Goal: Transaction & Acquisition: Purchase product/service

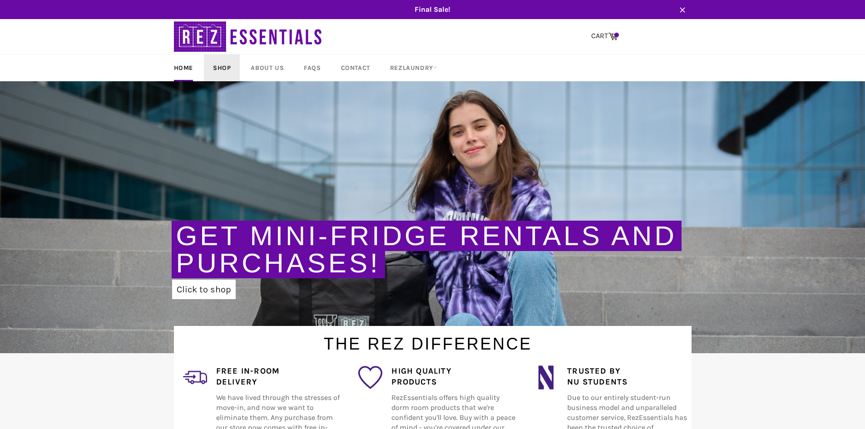
click at [208, 55] on link "Shop" at bounding box center [222, 67] width 36 height 27
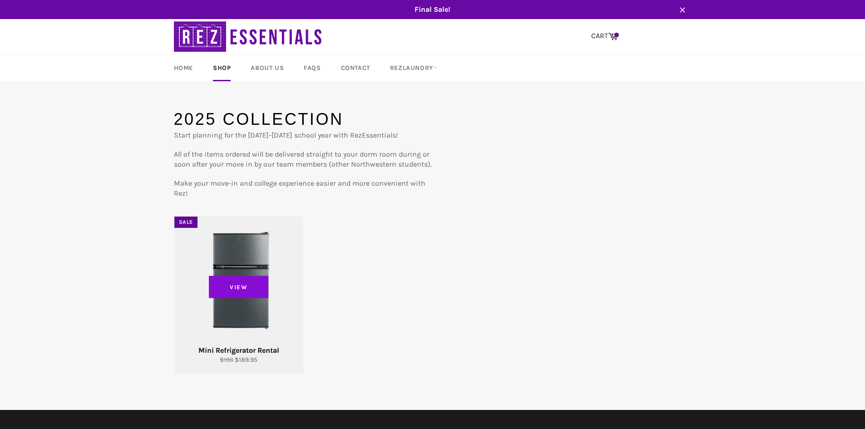
click at [243, 281] on span "View" at bounding box center [239, 287] width 60 height 23
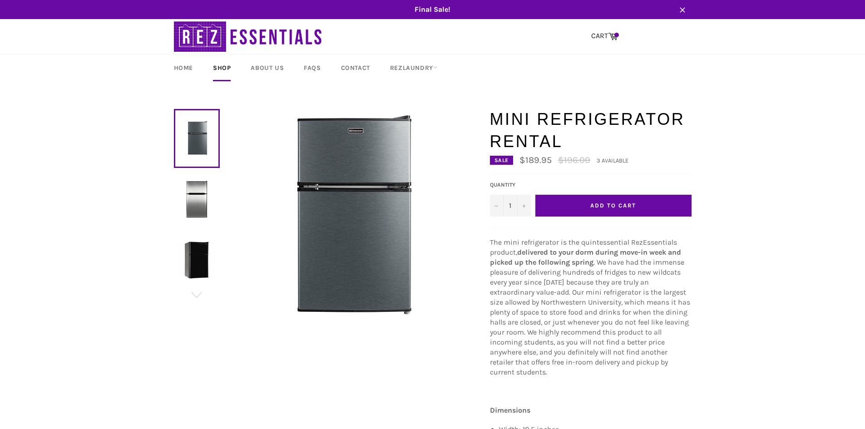
click at [581, 204] on button "Add to Cart" at bounding box center [613, 206] width 156 height 22
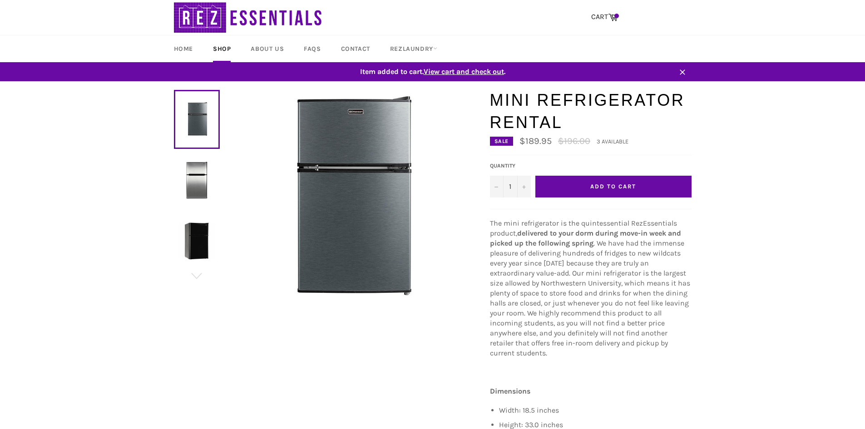
click at [460, 70] on span "View cart and check out" at bounding box center [464, 71] width 80 height 9
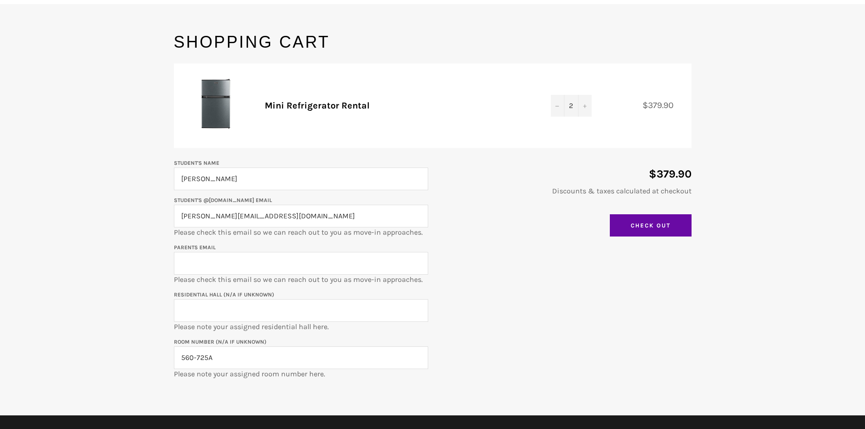
scroll to position [91, 0]
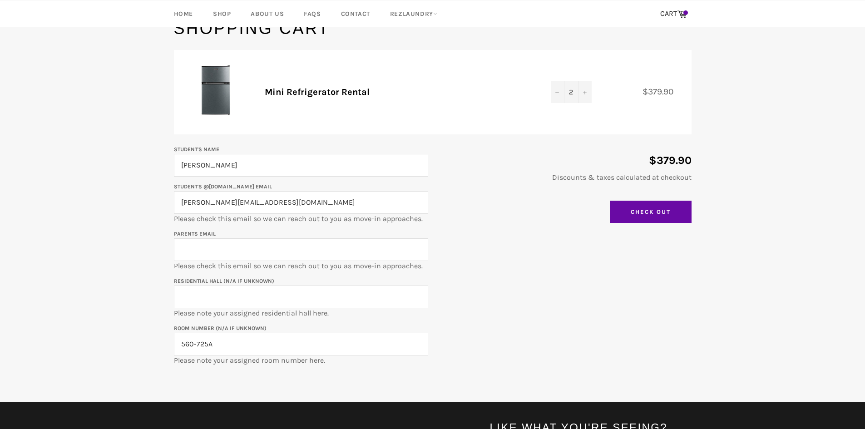
click at [222, 206] on input "bodony@gmail.com" at bounding box center [301, 202] width 254 height 23
click at [214, 244] on input "Parents email" at bounding box center [301, 249] width 254 height 23
paste input "bodony@gmail.com"
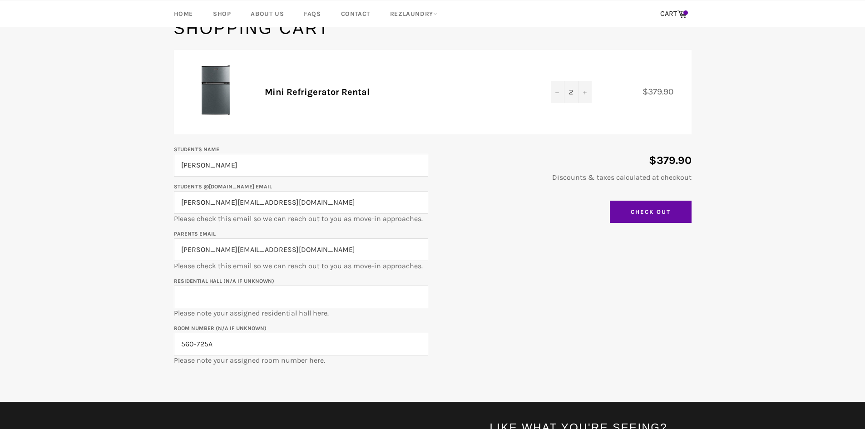
type input "bodony@gmail.com"
click at [219, 209] on input "bodony@gmail.com" at bounding box center [301, 202] width 254 height 23
click at [254, 204] on input "Student's @u.northwestern.edu email" at bounding box center [301, 202] width 254 height 23
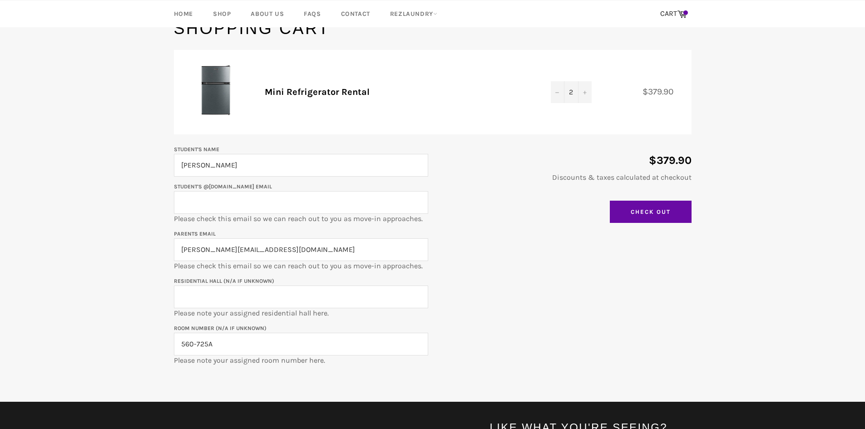
type input "matthewbodony2029@u.northwestern.edu"
click at [236, 306] on input "Residential Hall (N/A if unknown)" at bounding box center [301, 297] width 254 height 23
type input "Schapiro Hall"
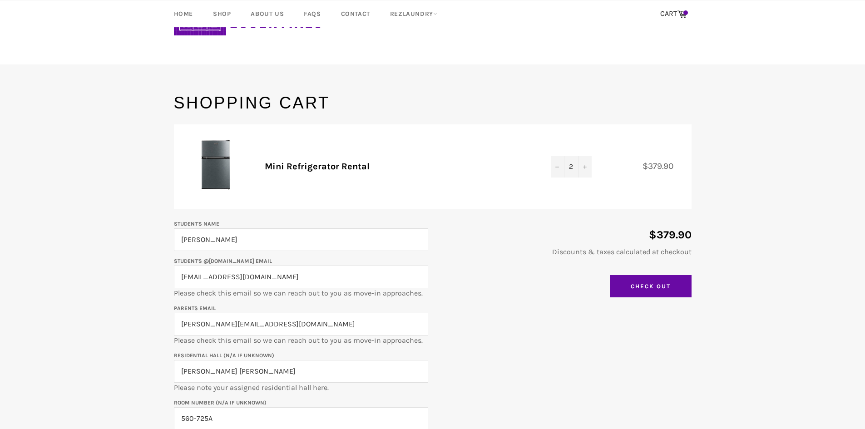
scroll to position [11, 0]
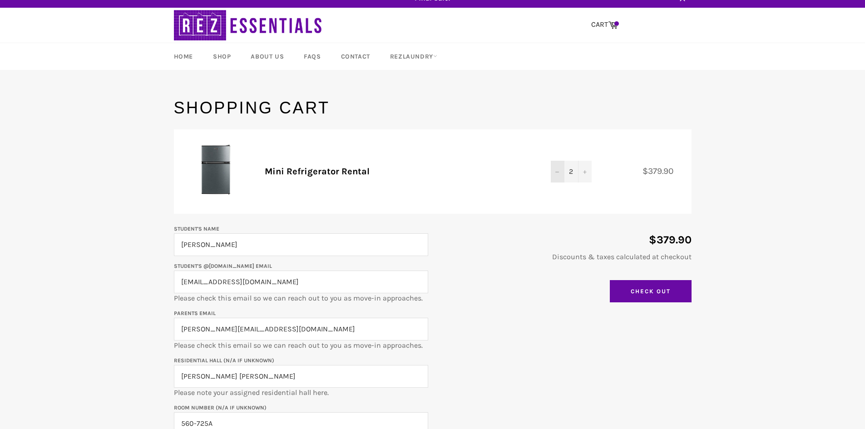
click at [558, 172] on icon "Decrease quantity" at bounding box center [557, 172] width 4 height 0
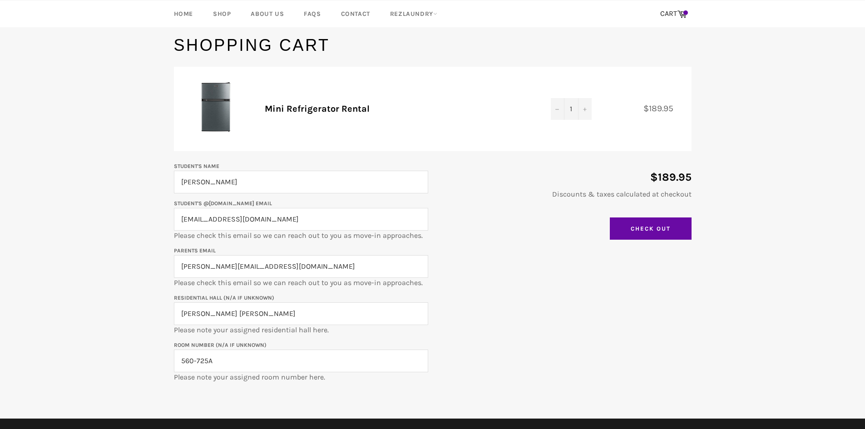
scroll to position [102, 0]
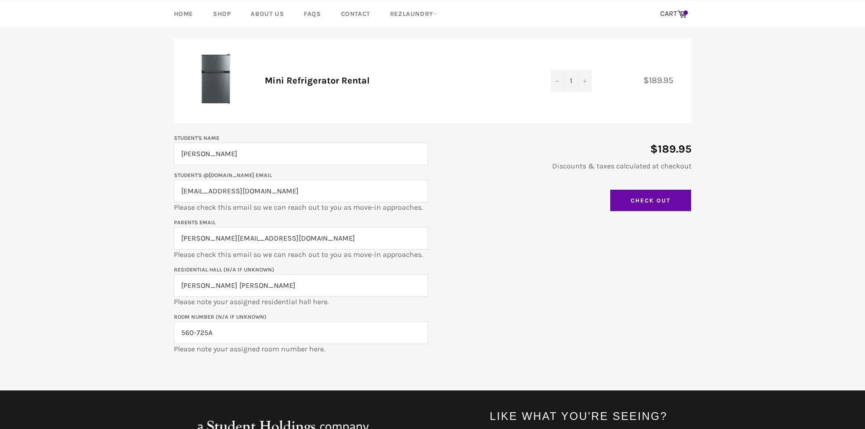
click at [635, 194] on input "Check Out" at bounding box center [651, 200] width 82 height 23
